Goal: Find contact information: Find contact information

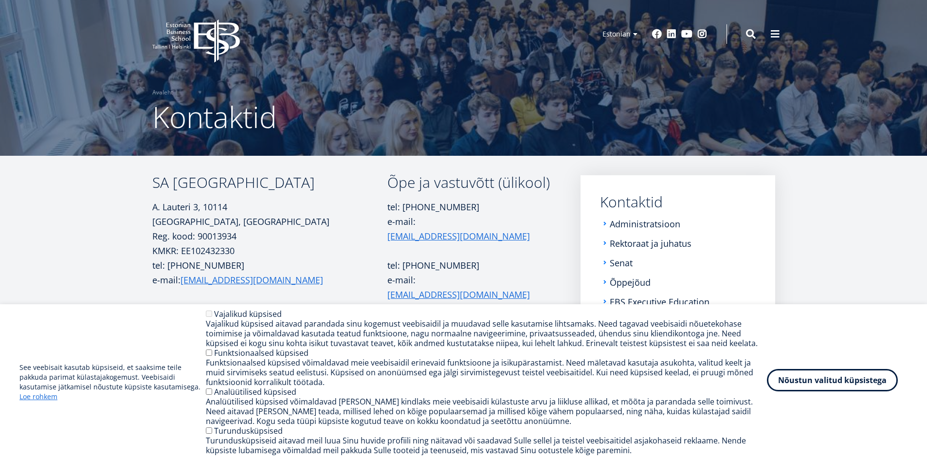
click at [883, 381] on button "Nõustun valitud küpsistega" at bounding box center [832, 380] width 131 height 22
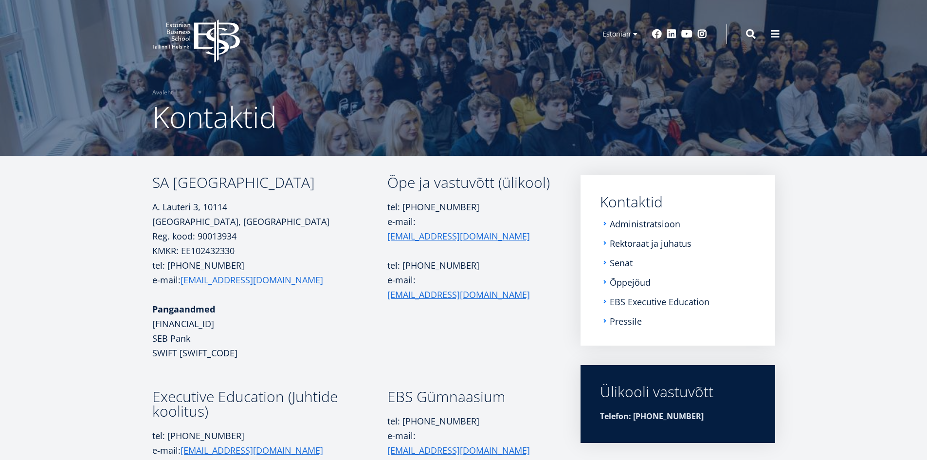
scroll to position [146, 0]
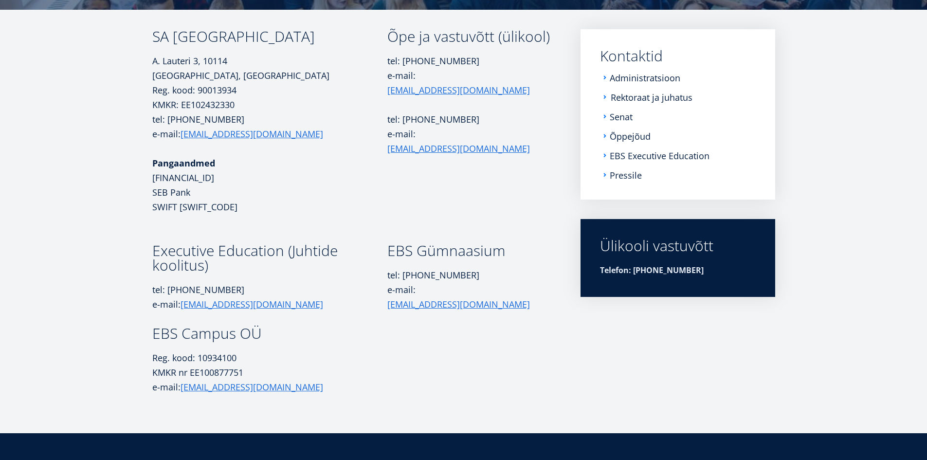
click at [643, 99] on link "Rektoraat ja juhatus" at bounding box center [652, 97] width 82 height 10
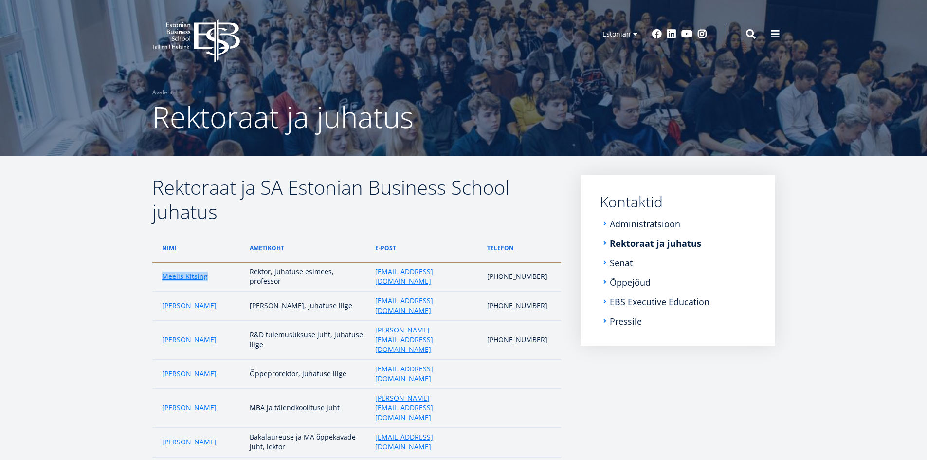
drag, startPoint x: 208, startPoint y: 273, endPoint x: 154, endPoint y: 274, distance: 54.1
click at [154, 274] on td "Meelis Kitsing" at bounding box center [198, 276] width 92 height 29
copy link "Meelis Kitsing"
drag, startPoint x: 545, startPoint y: 274, endPoint x: 507, endPoint y: 276, distance: 38.0
click at [507, 276] on p "[PHONE_NUMBER]" at bounding box center [519, 277] width 64 height 10
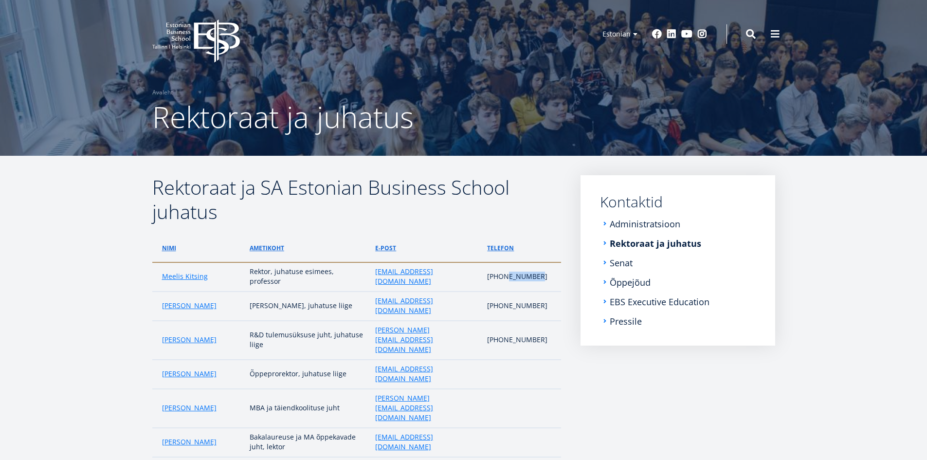
copy p "665 1351"
